Goal: Task Accomplishment & Management: Complete application form

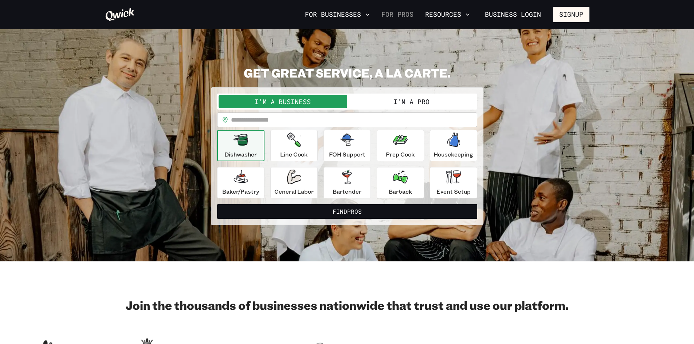
click at [391, 14] on link "For Pros" at bounding box center [398, 14] width 38 height 12
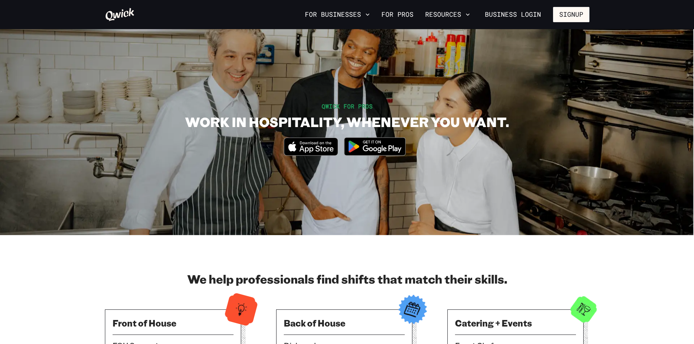
click at [368, 148] on img at bounding box center [375, 146] width 71 height 27
click at [412, 15] on link "For Pros" at bounding box center [398, 14] width 38 height 12
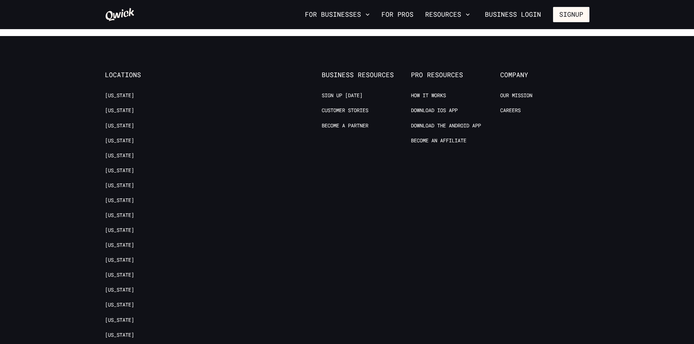
scroll to position [1458, 0]
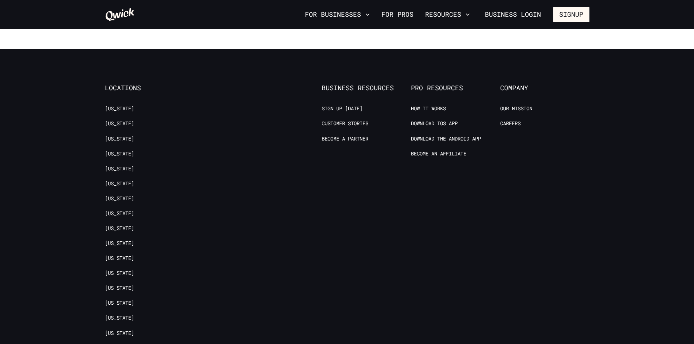
click at [118, 12] on icon at bounding box center [120, 14] width 30 height 15
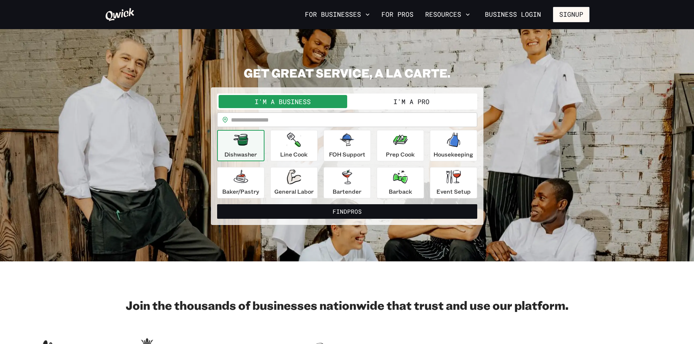
click at [404, 101] on button "I'm a Pro" at bounding box center [411, 101] width 129 height 13
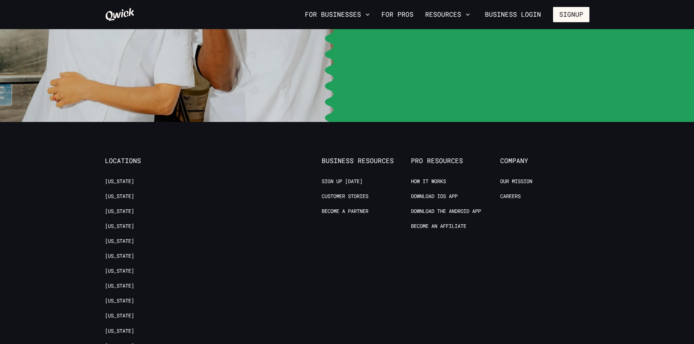
scroll to position [1567, 0]
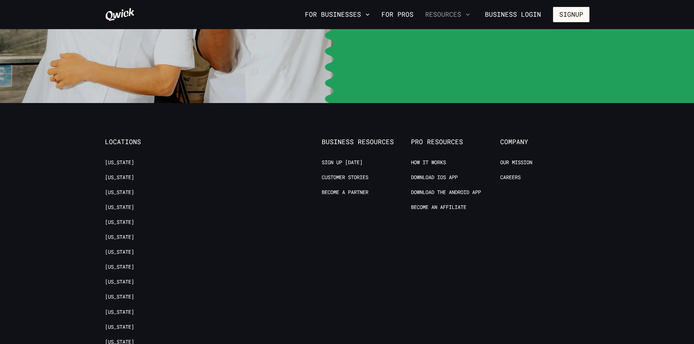
click at [461, 15] on button "Resources" at bounding box center [447, 14] width 51 height 12
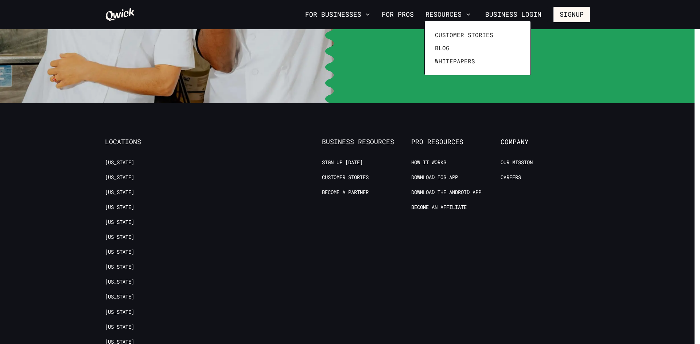
click at [396, 13] on div at bounding box center [350, 172] width 700 height 344
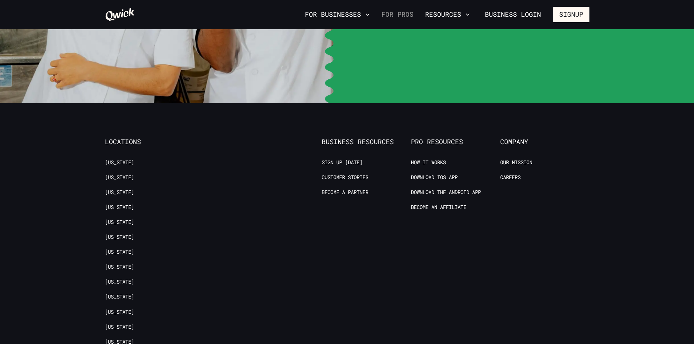
click at [395, 17] on link "For Pros" at bounding box center [398, 14] width 38 height 12
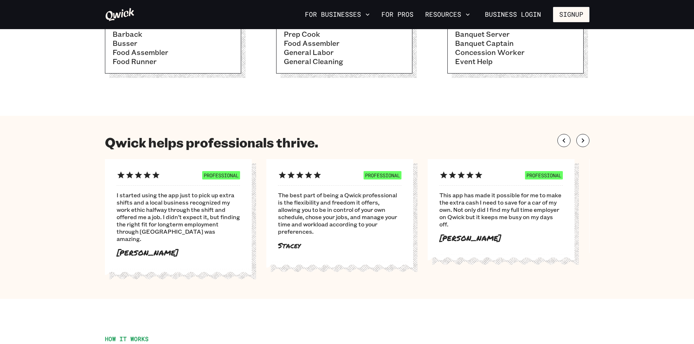
scroll to position [328, 0]
